Goal: Task Accomplishment & Management: Manage account settings

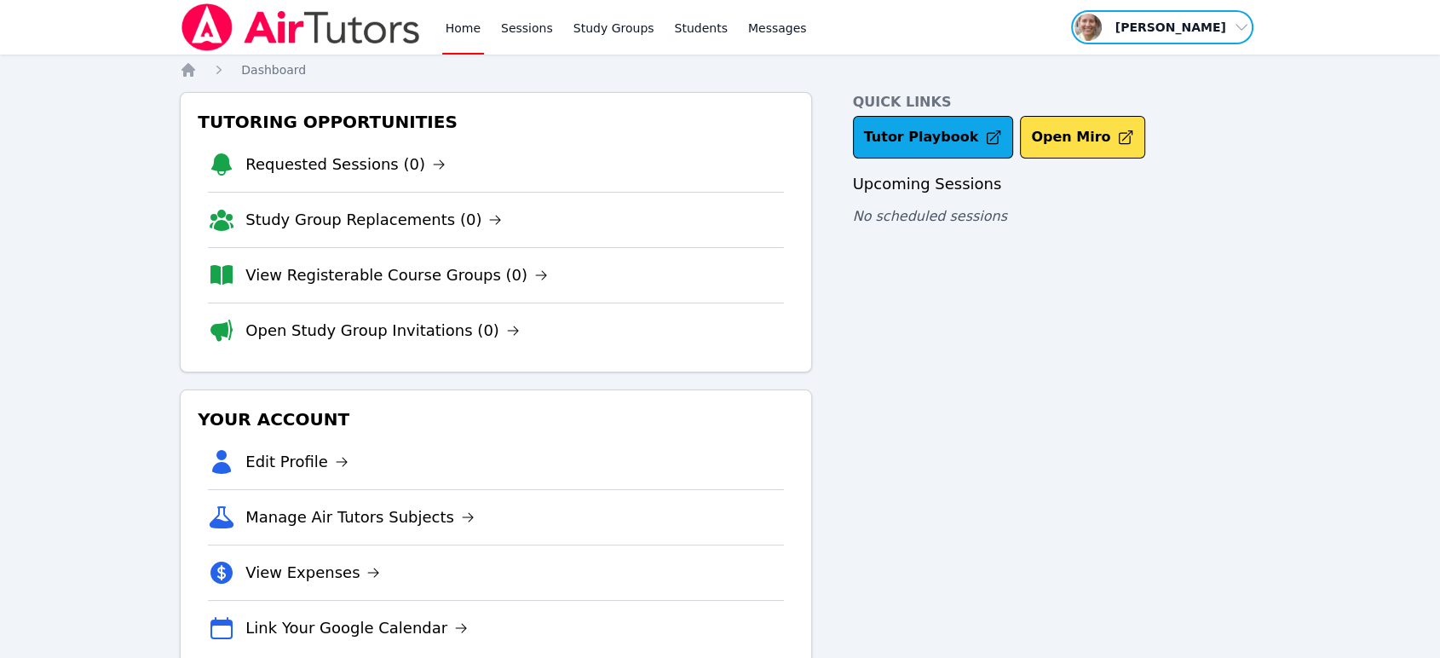
click at [1228, 28] on span "button" at bounding box center [1162, 27] width 186 height 37
click at [1186, 61] on link "Profile" at bounding box center [1168, 66] width 164 height 31
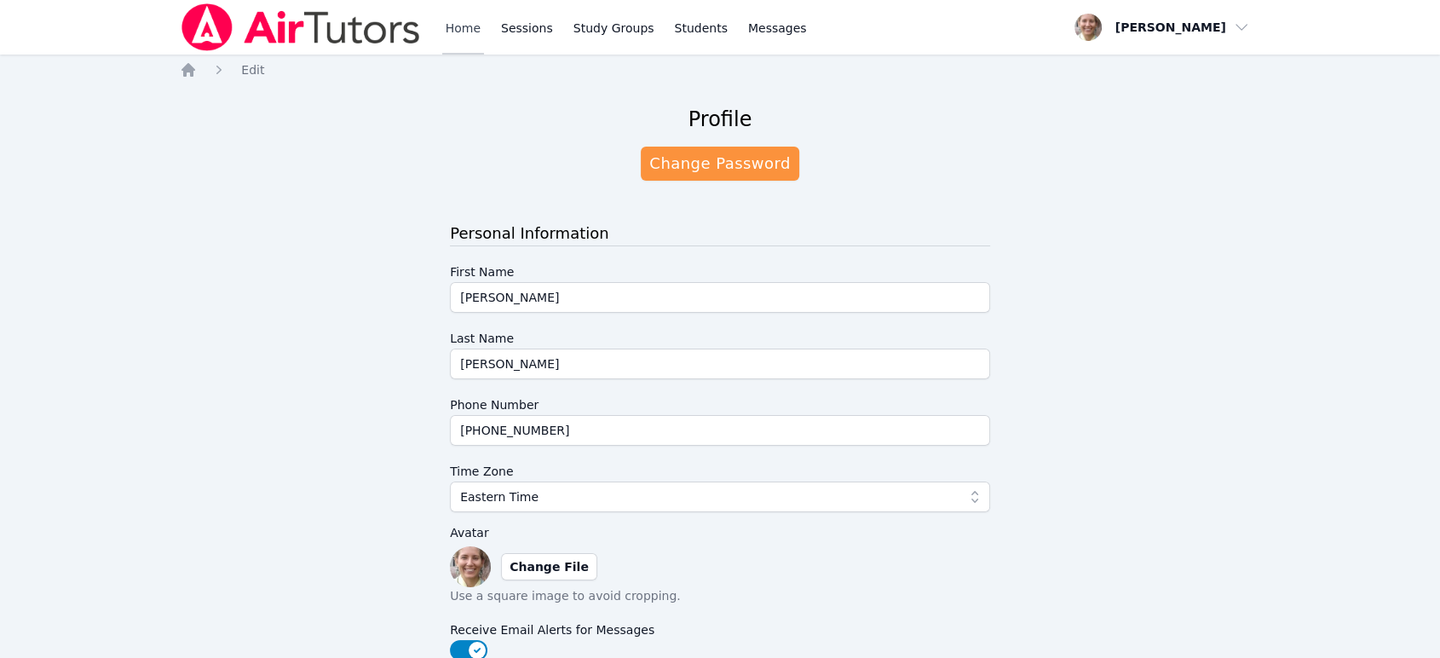
click at [458, 23] on link "Home" at bounding box center [463, 27] width 42 height 55
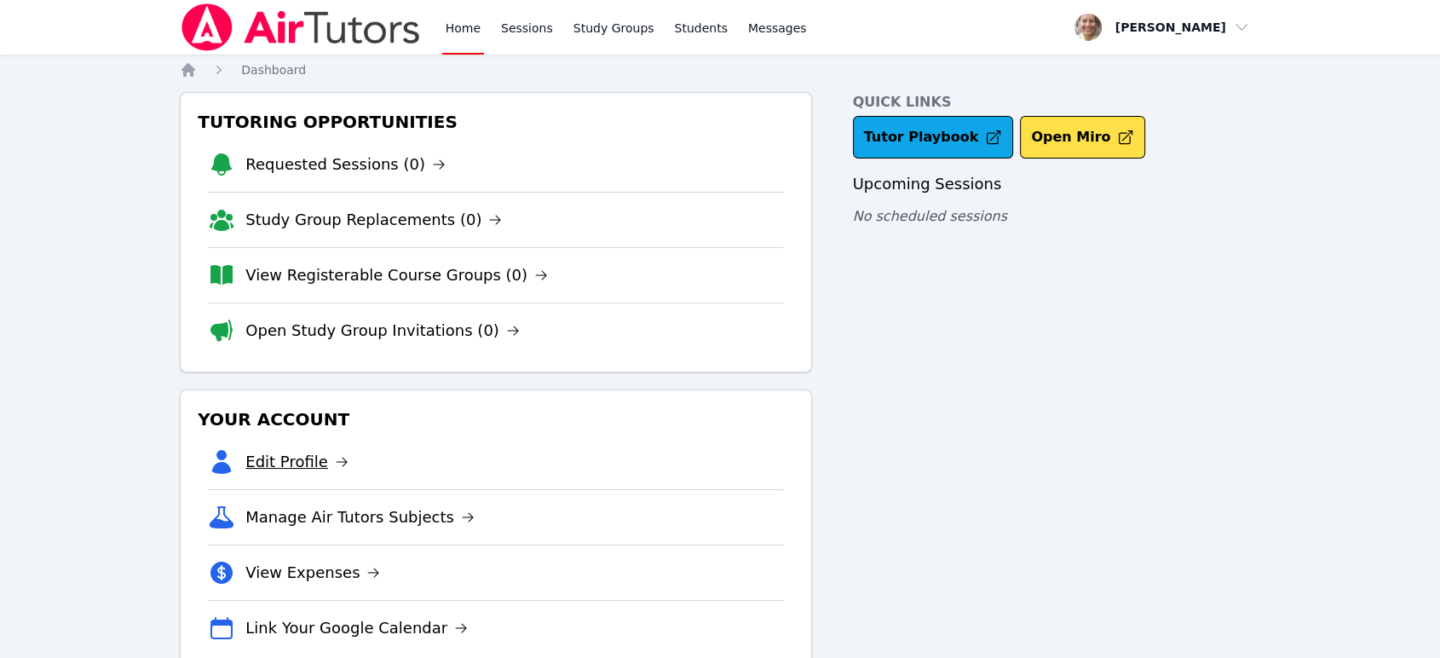
click at [308, 463] on link "Edit Profile" at bounding box center [296, 462] width 103 height 24
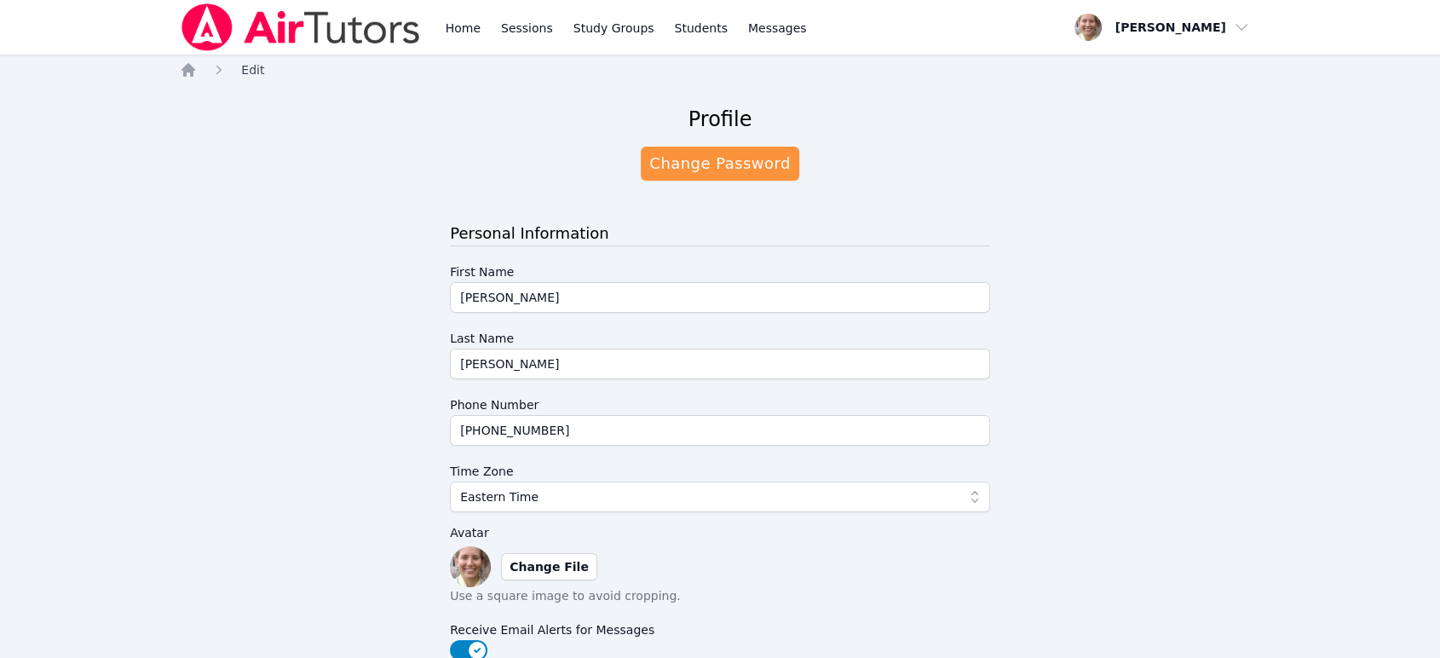
click at [245, 64] on span "Edit" at bounding box center [252, 70] width 23 height 14
click at [243, 66] on span "Edit" at bounding box center [252, 70] width 23 height 14
click at [1158, 27] on span "button" at bounding box center [1162, 27] width 186 height 37
click at [1133, 59] on link "Profile" at bounding box center [1168, 66] width 164 height 31
click at [453, 32] on link "Home" at bounding box center [463, 27] width 42 height 55
